Goal: Task Accomplishment & Management: Use online tool/utility

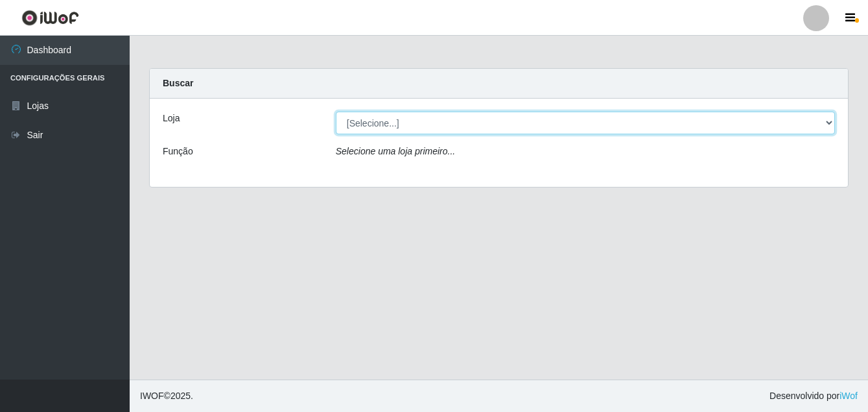
click at [486, 126] on select "[Selecione...] Ajubá Mercado" at bounding box center [585, 123] width 499 height 23
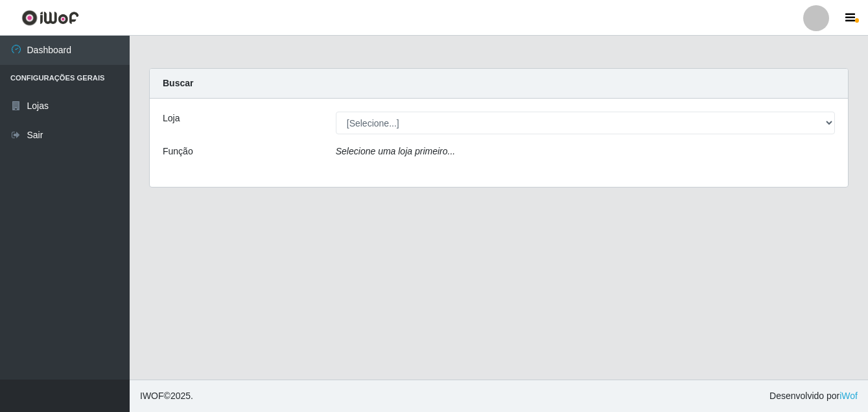
click at [462, 181] on div "Loja [Selecione...] Ajubá Mercado Função Selecione uma loja primeiro..." at bounding box center [499, 143] width 698 height 88
click at [462, 156] on div "Selecione uma loja primeiro..." at bounding box center [585, 154] width 519 height 19
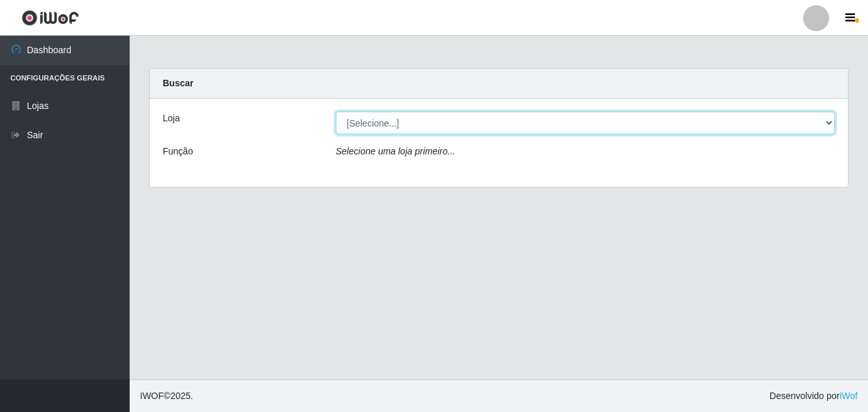
click at [428, 133] on select "[Selecione...] Ajubá Mercado" at bounding box center [585, 123] width 499 height 23
select select "402"
click at [336, 112] on select "[Selecione...] Ajubá Mercado" at bounding box center [585, 123] width 499 height 23
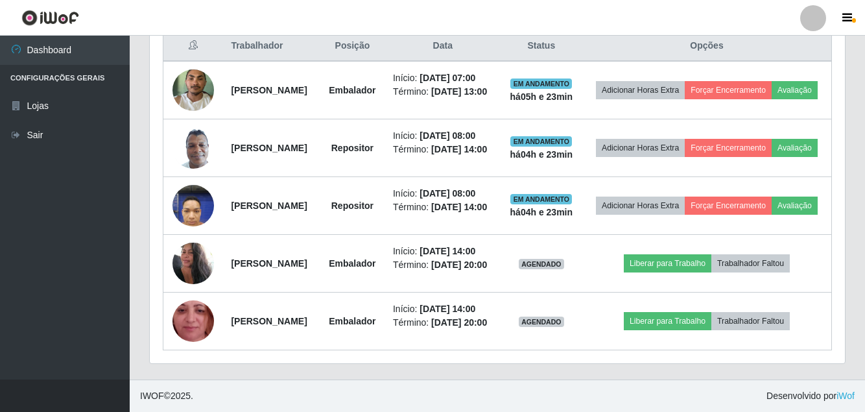
scroll to position [556, 0]
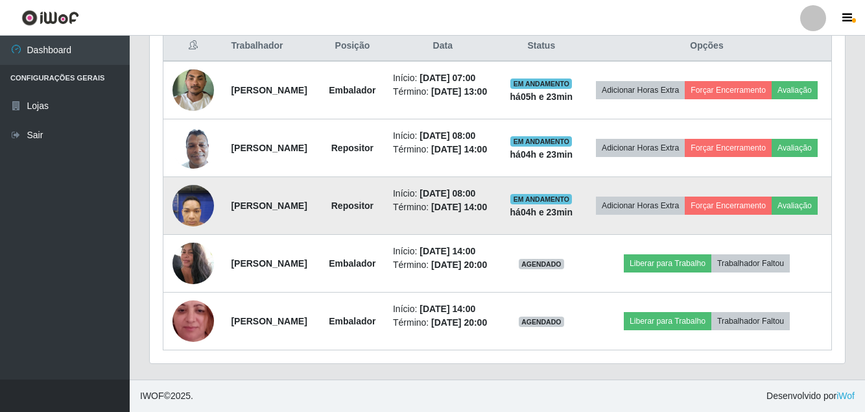
click at [198, 180] on img at bounding box center [192, 205] width 41 height 55
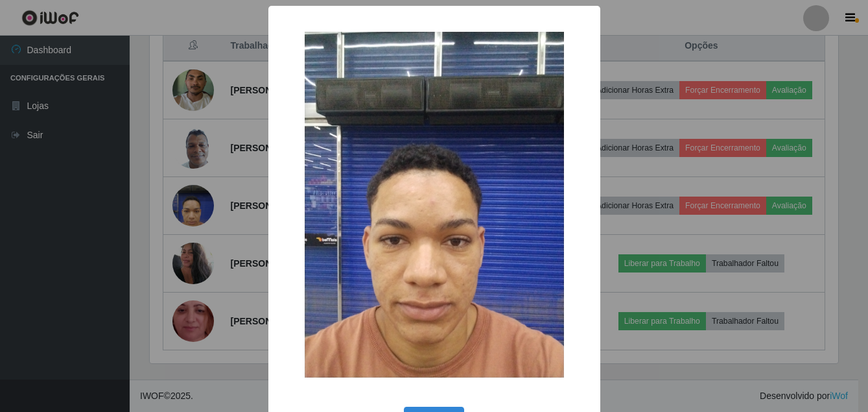
click at [62, 252] on div "× OK Cancel" at bounding box center [434, 206] width 868 height 412
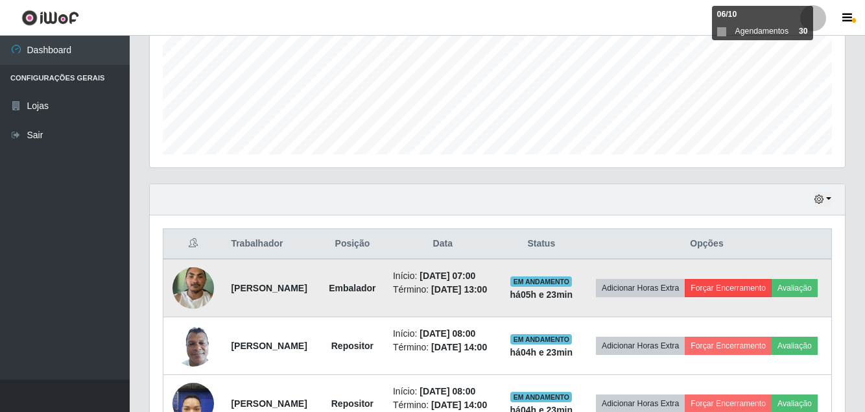
scroll to position [324, 0]
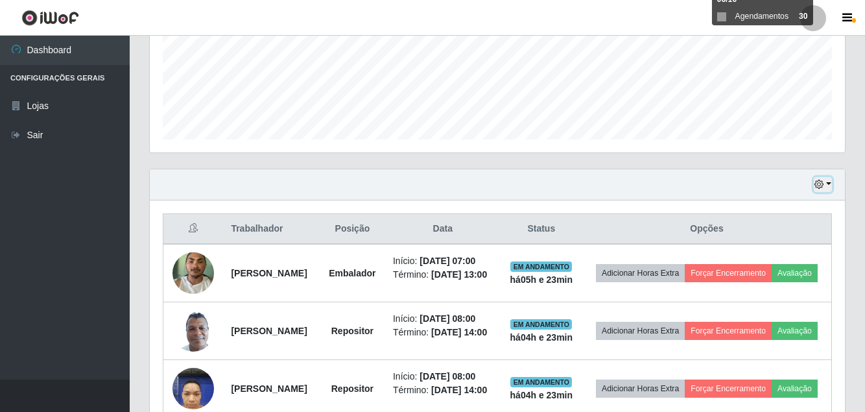
click at [817, 184] on icon "button" at bounding box center [818, 184] width 9 height 9
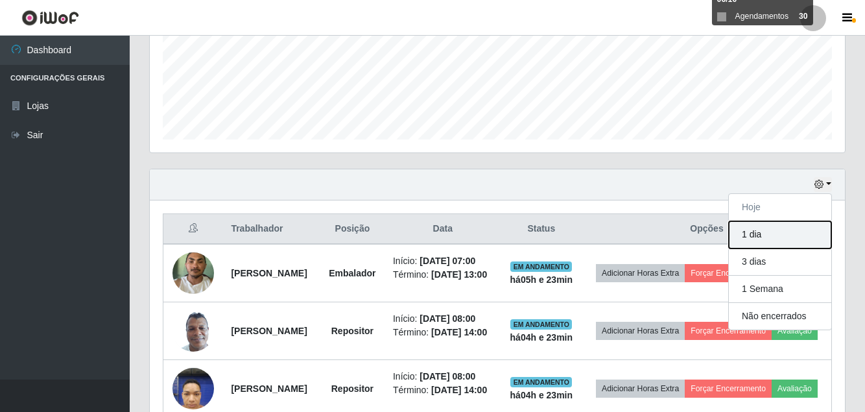
click at [749, 234] on button "1 dia" at bounding box center [780, 234] width 102 height 27
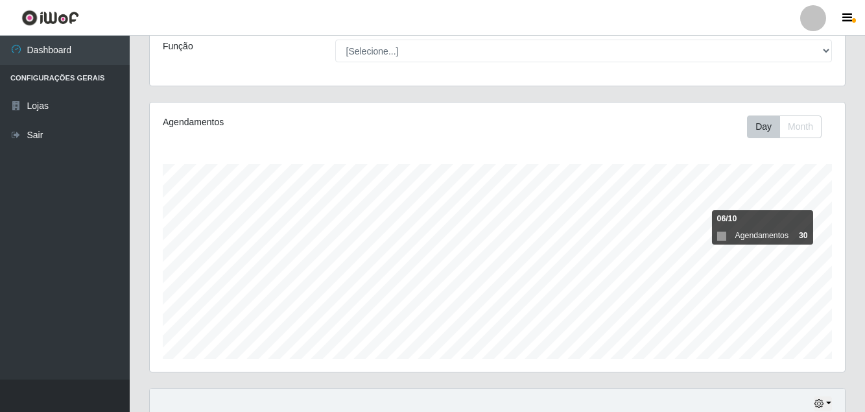
scroll to position [0, 0]
